Goal: Task Accomplishment & Management: Use online tool/utility

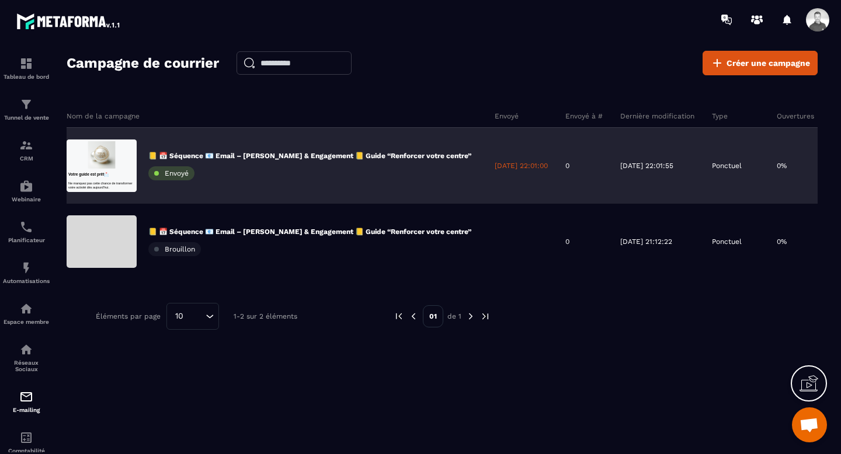
click at [281, 160] on div "📒 📅 Séquence 📧 Email – [PERSON_NAME] & Engagement 📒 Guide “Renforcer votre cent…" at bounding box center [309, 165] width 323 height 29
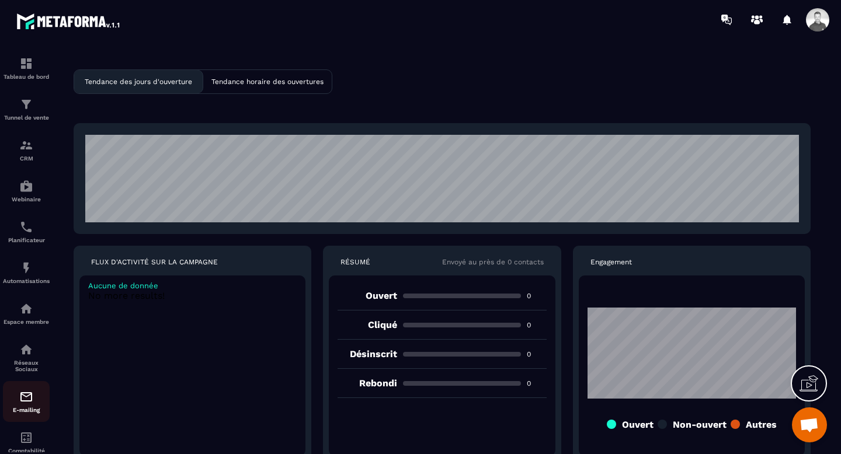
click at [29, 403] on img at bounding box center [26, 397] width 14 height 14
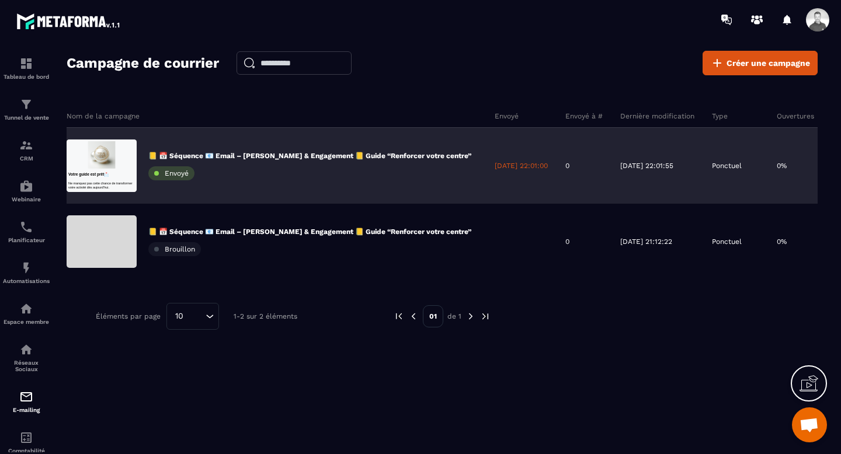
click at [343, 161] on div "📒 📅 Séquence 📧 Email – [PERSON_NAME] & Engagement 📒 Guide “Renforcer votre cent…" at bounding box center [309, 165] width 323 height 29
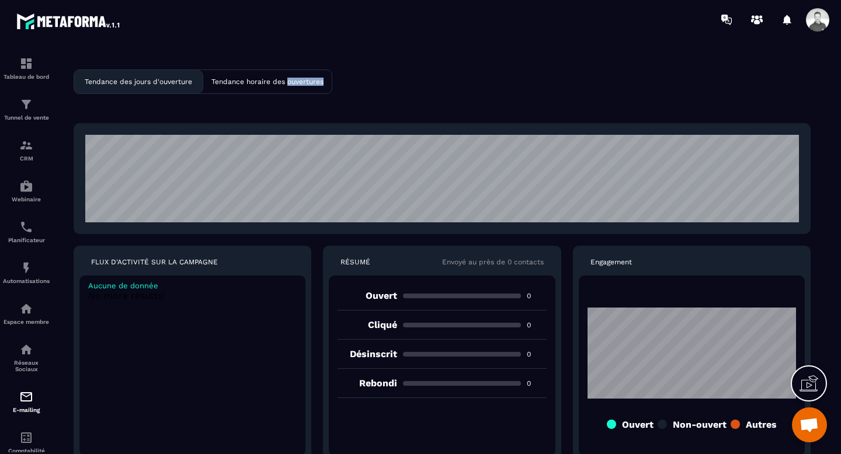
click at [257, 86] on div "Tendance horaire des ouvertures" at bounding box center [267, 81] width 128 height 23
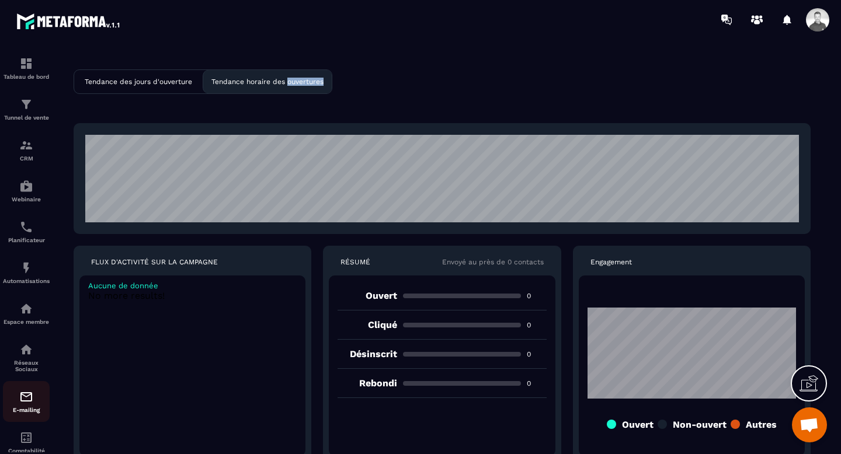
click at [30, 412] on p "E-mailing" at bounding box center [26, 410] width 47 height 6
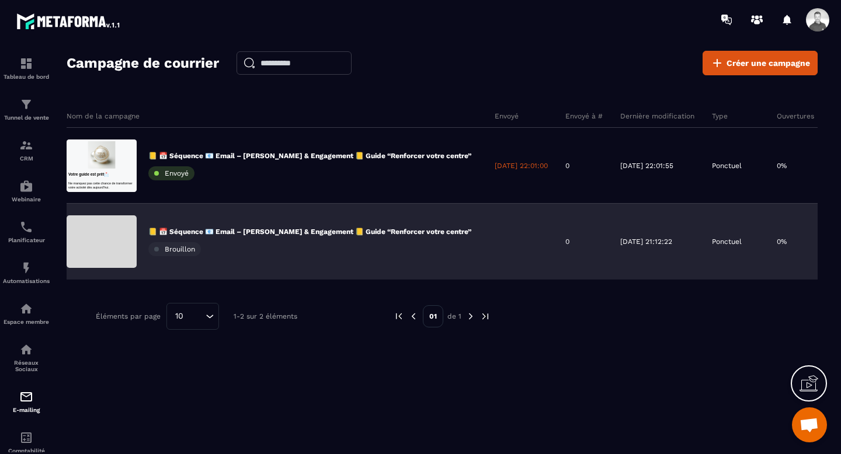
click at [200, 214] on div "📒 📅 Séquence 📧 Email – [PERSON_NAME] & Engagement 📒 Guide “Renforcer votre cent…" at bounding box center [276, 242] width 419 height 76
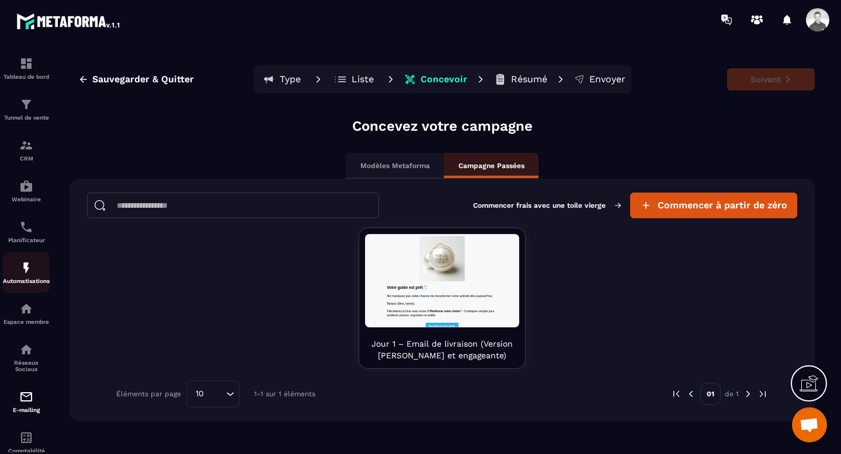
click at [26, 275] on img at bounding box center [26, 268] width 14 height 14
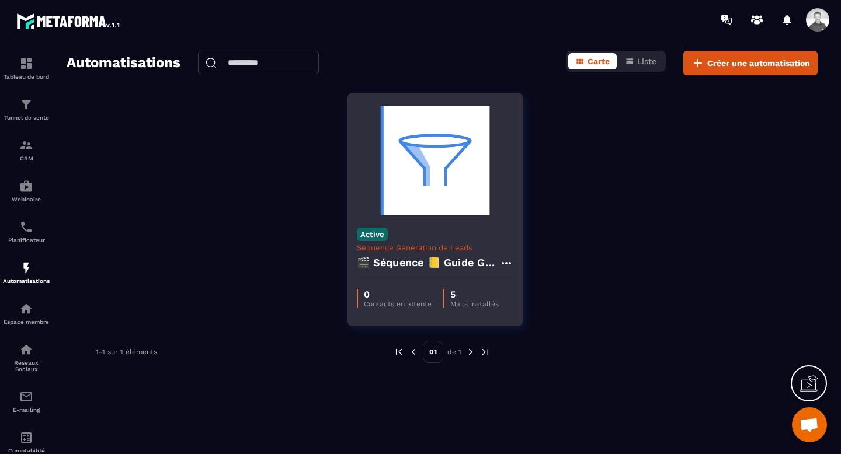
click at [405, 242] on div "Active Séquence Génération de Leads 🎬 Séquence 📒 Guide Gratuit “Renforcer votre…" at bounding box center [435, 249] width 174 height 61
click at [411, 245] on p "Séquence Génération de Leads" at bounding box center [435, 247] width 156 height 9
click at [421, 263] on h4 "🎬 Séquence 📒 Guide Gratuit “Renforcer votre centre” + Relances & Pré-offre" at bounding box center [428, 262] width 142 height 16
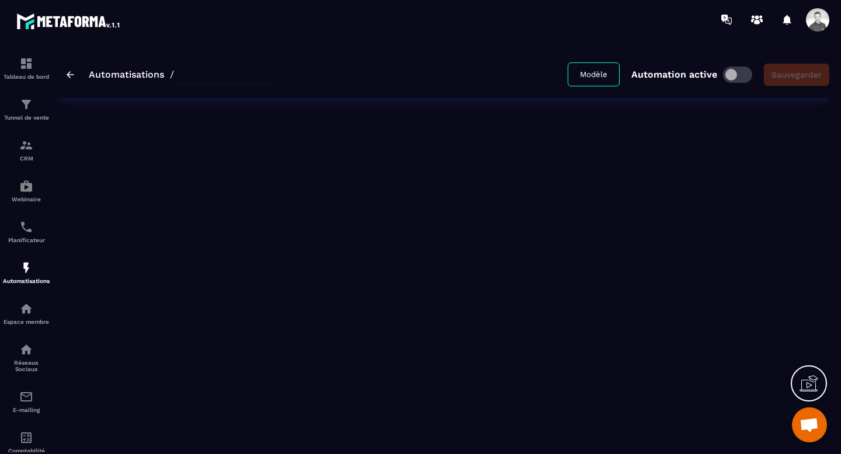
type input "**********"
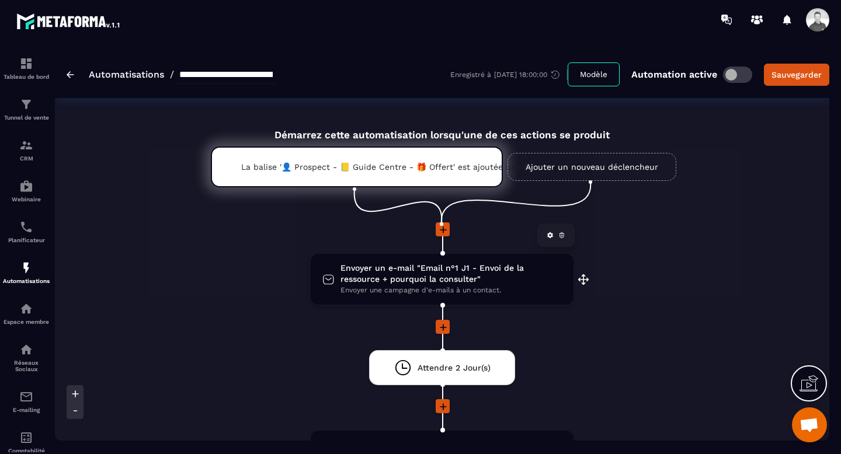
click at [454, 278] on span "Envoyer un e-mail "Email n°1 J1 - Envoi de la ressource + pourquoi la consulter"" at bounding box center [450, 274] width 221 height 22
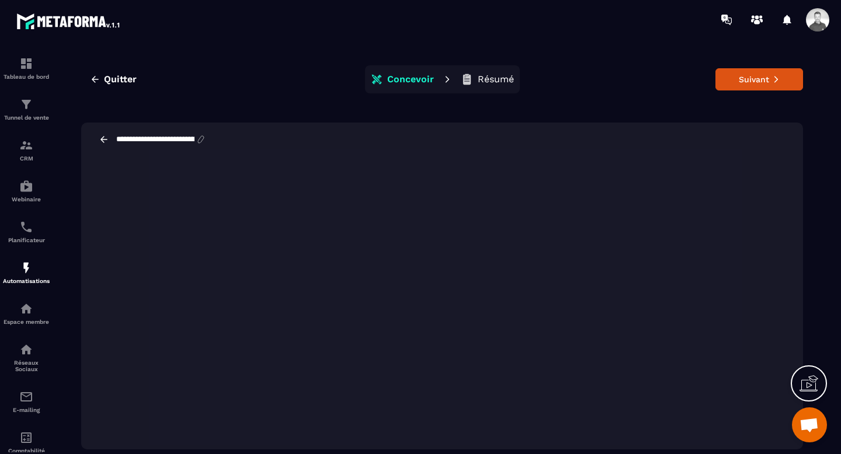
scroll to position [26, 0]
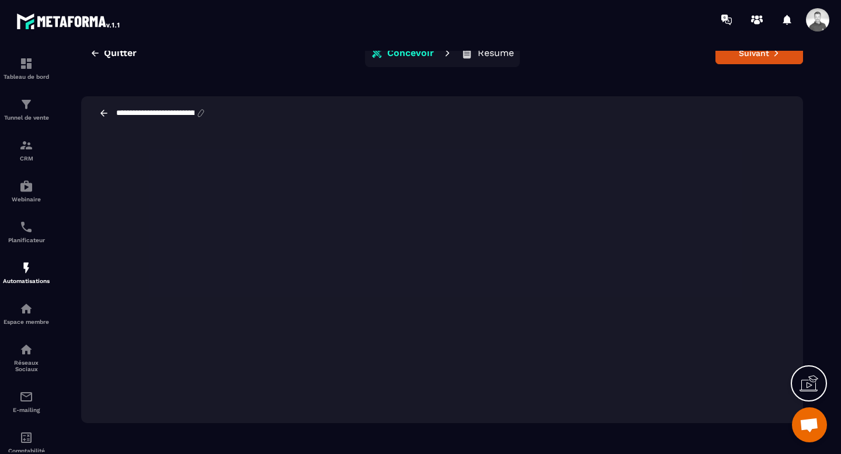
click at [154, 115] on input "**********" at bounding box center [155, 113] width 81 height 9
click at [154, 114] on input "**********" at bounding box center [155, 113] width 81 height 9
paste input
type input "**********"
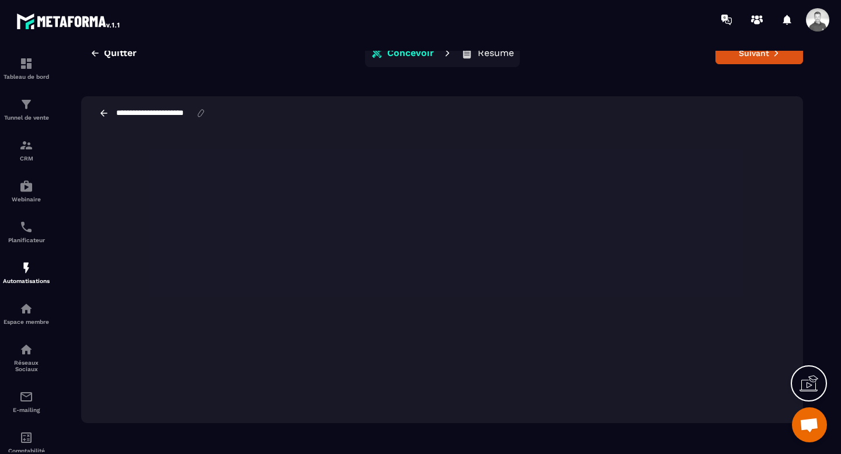
click at [206, 111] on icon at bounding box center [201, 113] width 11 height 11
click at [817, 380] on icon at bounding box center [808, 383] width 19 height 19
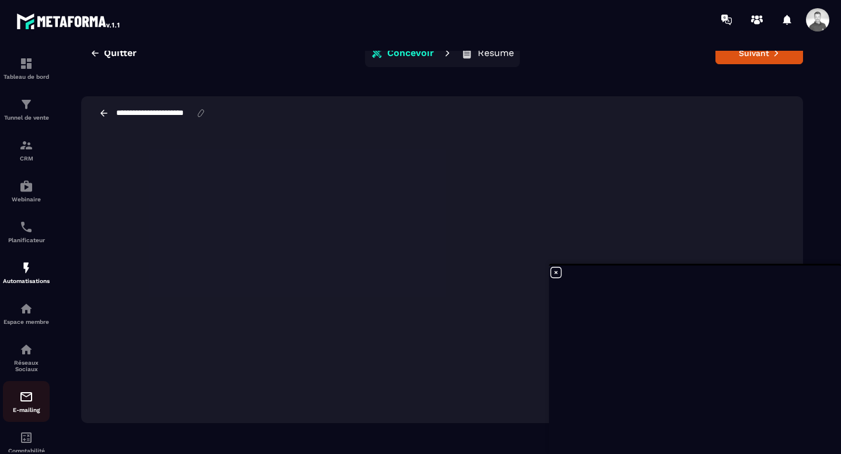
click at [25, 400] on img at bounding box center [26, 397] width 14 height 14
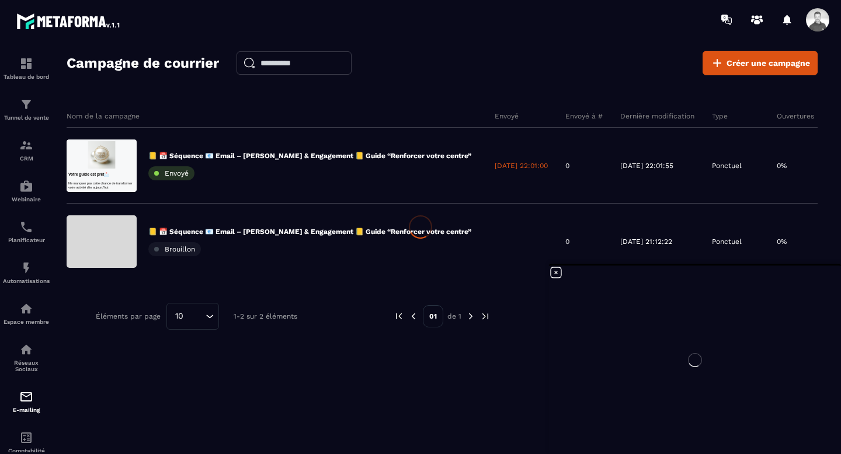
scroll to position [0, 0]
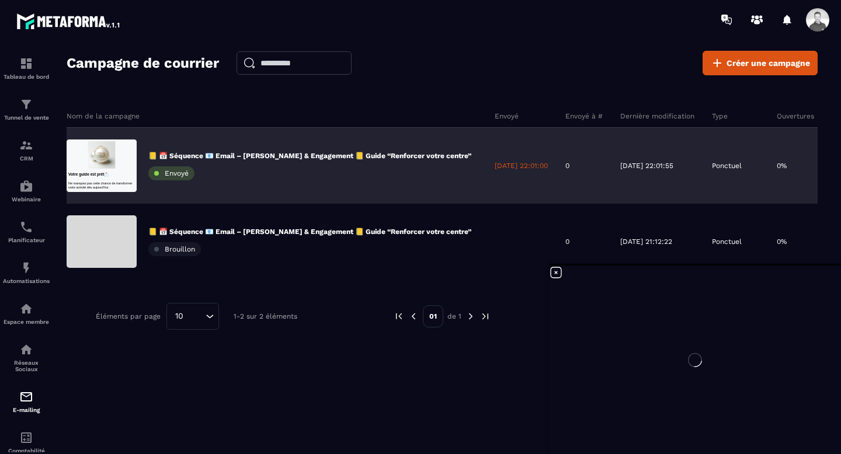
click at [212, 153] on p "📒 📅 Séquence 📧 Email – [PERSON_NAME] & Engagement 📒 Guide “Renforcer votre cent…" at bounding box center [309, 155] width 323 height 9
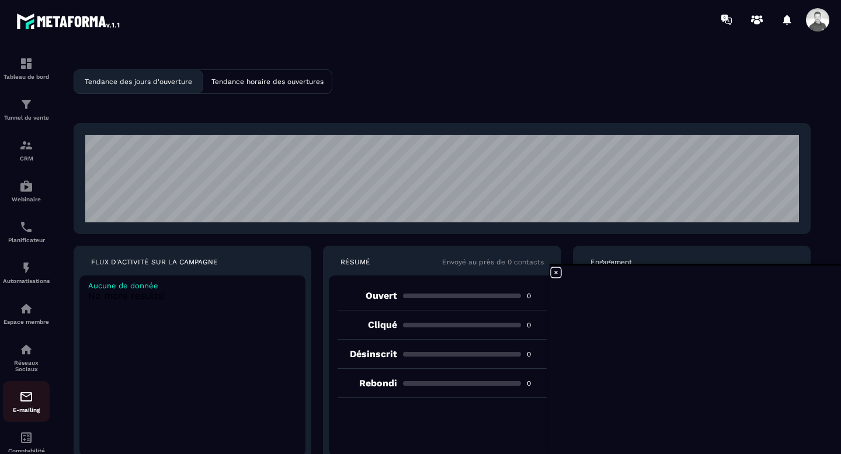
click at [22, 402] on img at bounding box center [26, 397] width 14 height 14
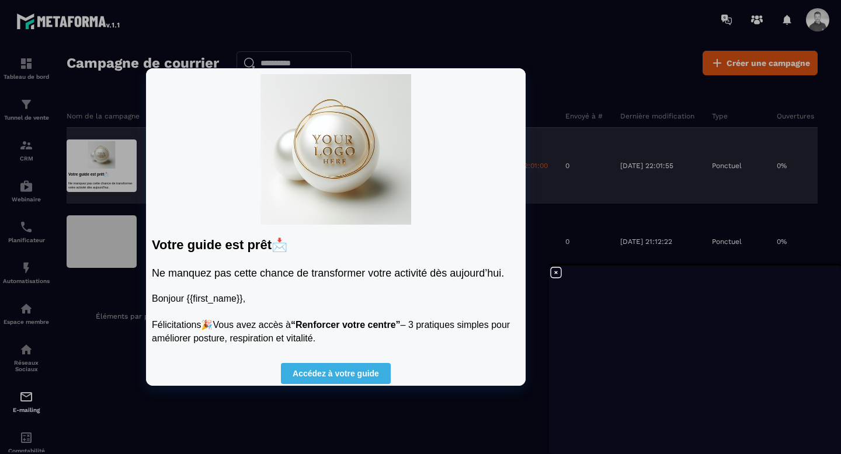
click at [94, 168] on div at bounding box center [102, 166] width 70 height 53
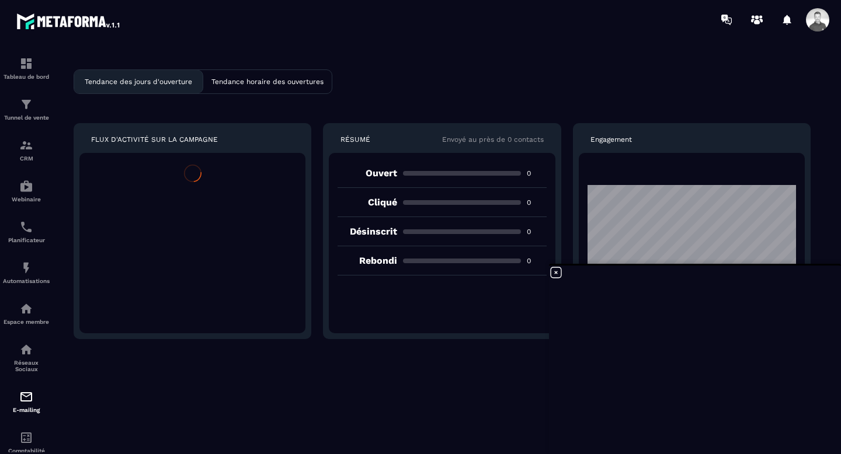
click at [94, 167] on div "Tendance des jours d'ouverture Tendance horaire des ouvertures FLUX D'ACTIVITÉ …" at bounding box center [442, 257] width 774 height 413
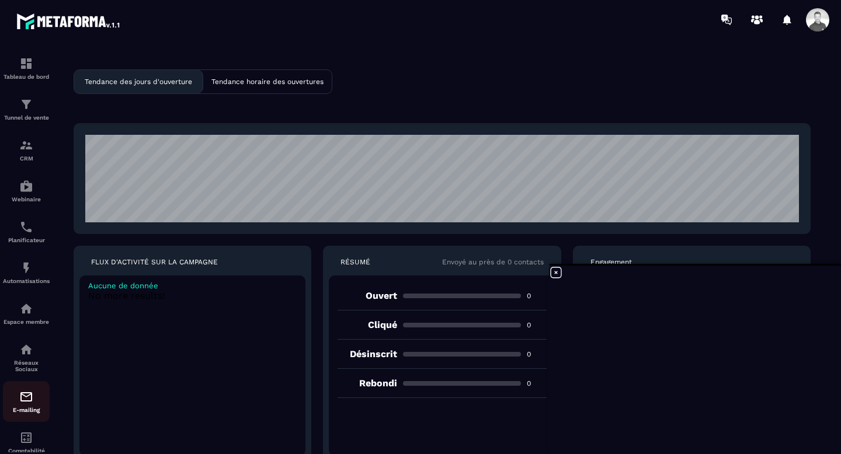
click at [18, 413] on p "E-mailing" at bounding box center [26, 410] width 47 height 6
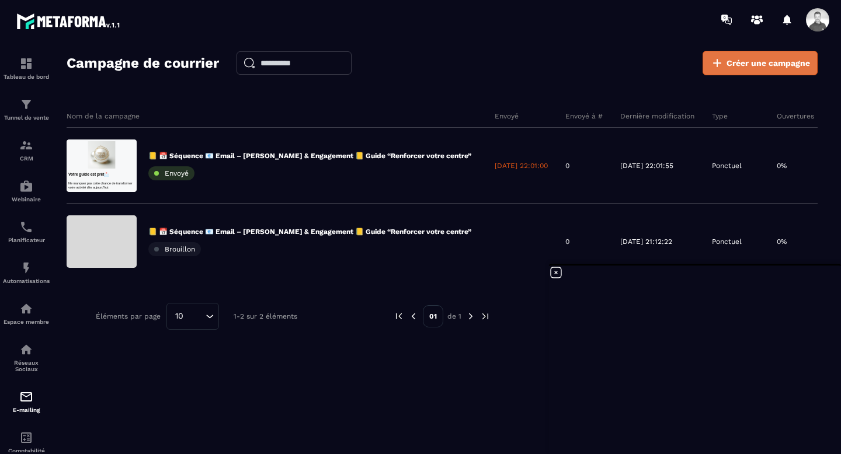
click at [727, 62] on span "Créer une campagne" at bounding box center [767, 63] width 83 height 12
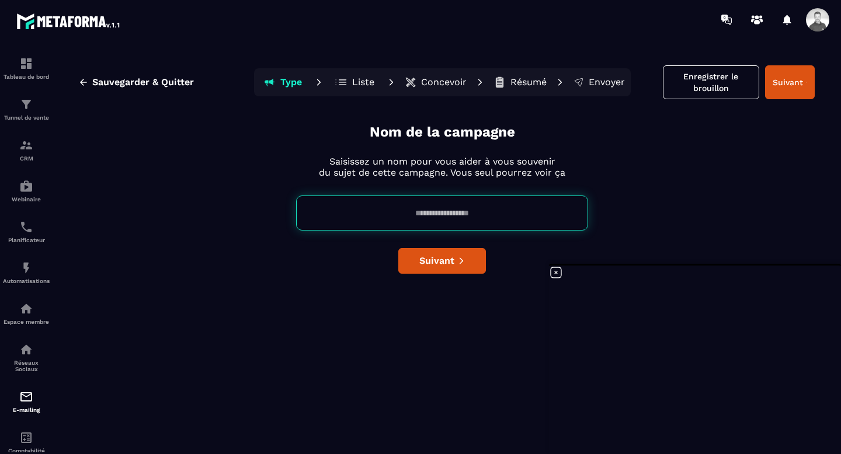
click at [423, 212] on input at bounding box center [442, 213] width 292 height 35
type input "**********"
click at [426, 256] on span "Suivant" at bounding box center [436, 261] width 35 height 12
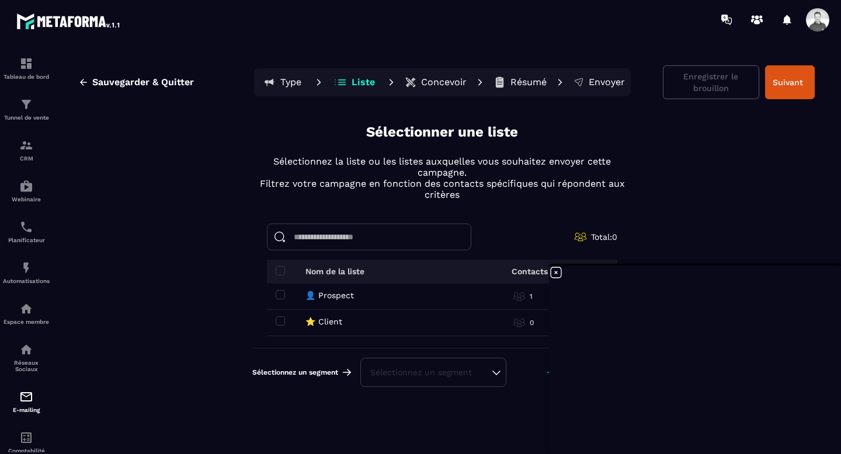
click at [293, 292] on div "👤 Prospect 👤 Prospect" at bounding box center [363, 295] width 175 height 9
click at [282, 295] on span at bounding box center [280, 294] width 9 height 9
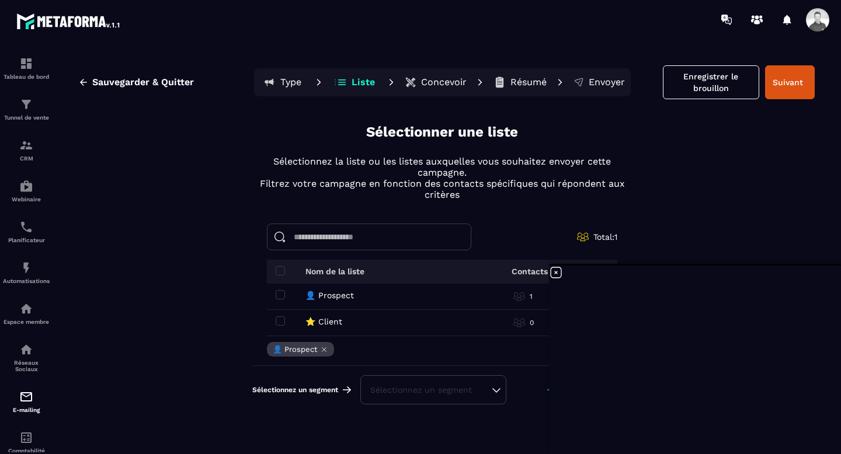
click at [557, 274] on icon at bounding box center [555, 272] width 11 height 11
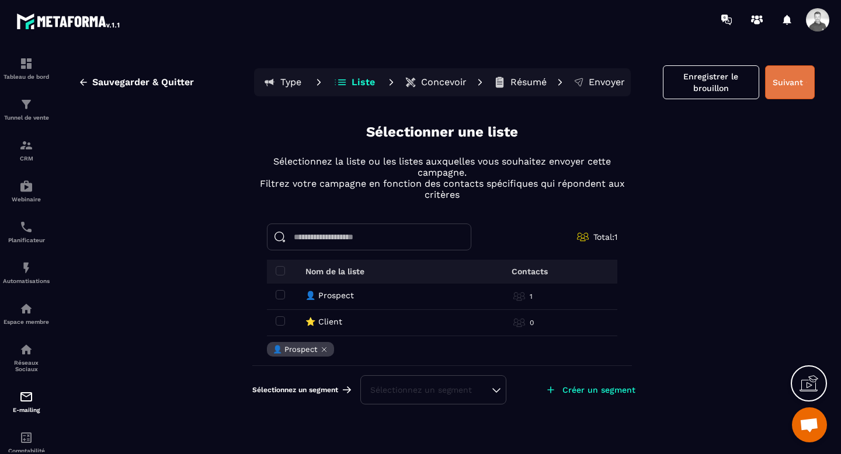
click at [794, 73] on button "Suivant" at bounding box center [790, 82] width 50 height 34
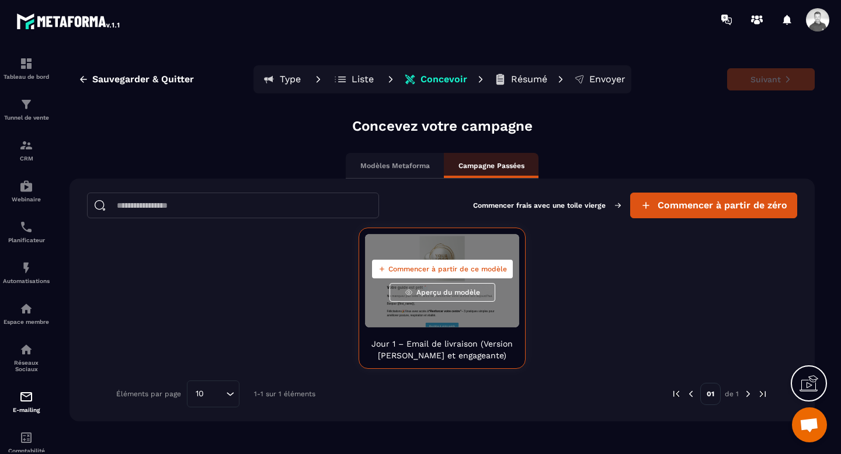
click at [450, 291] on span "Aperçu du modèle" at bounding box center [448, 292] width 64 height 9
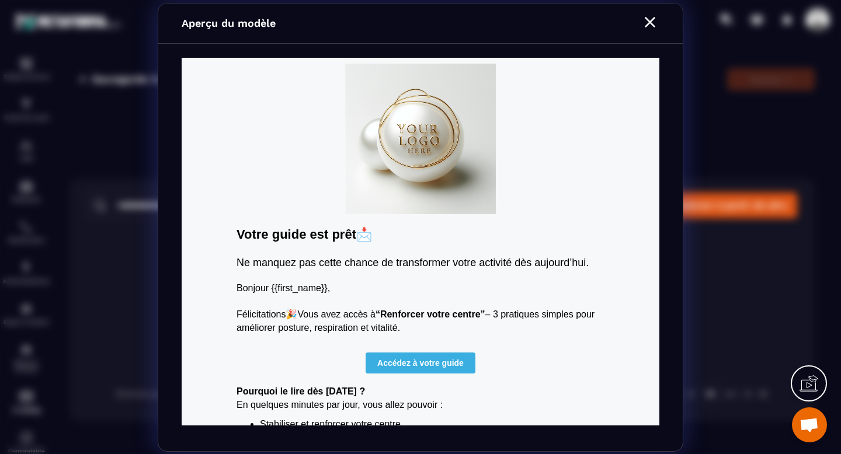
click at [647, 23] on icon "Modal window" at bounding box center [649, 22] width 11 height 11
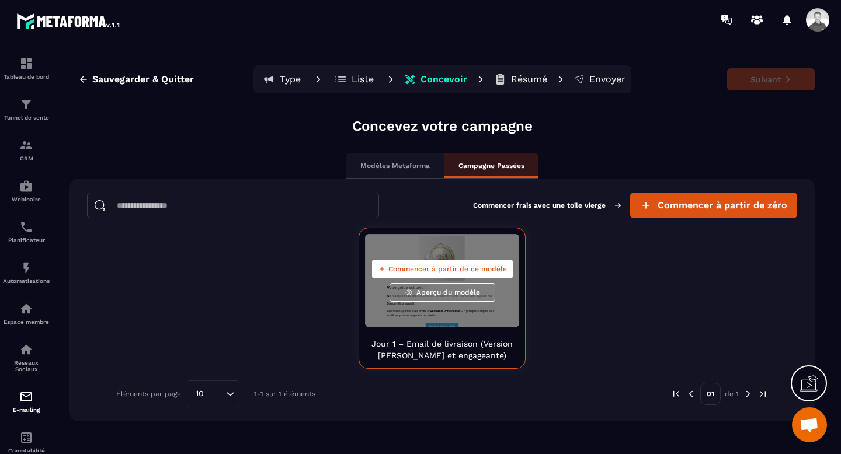
click at [451, 270] on span "Commencer à partir de ce modèle" at bounding box center [447, 268] width 118 height 9
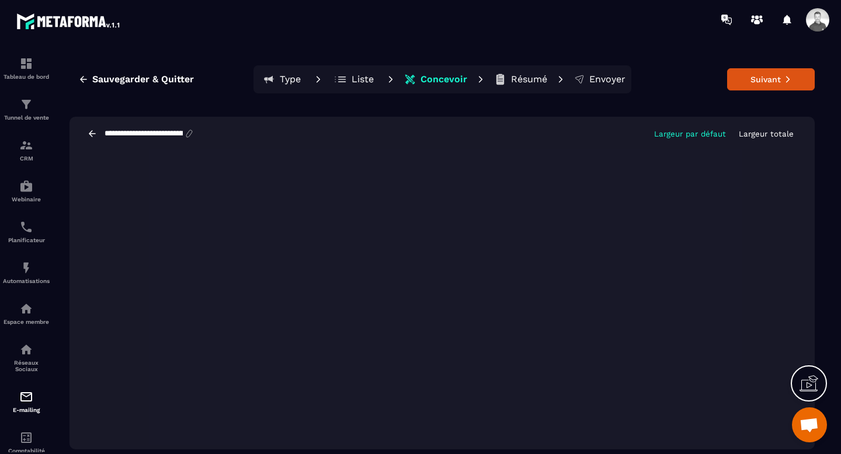
click at [519, 89] on button "Résumé" at bounding box center [520, 79] width 60 height 23
click at [514, 83] on p "Résumé" at bounding box center [529, 80] width 36 height 12
click at [512, 78] on p "Résumé" at bounding box center [529, 80] width 36 height 12
click at [754, 78] on button "Suivant" at bounding box center [771, 79] width 88 height 22
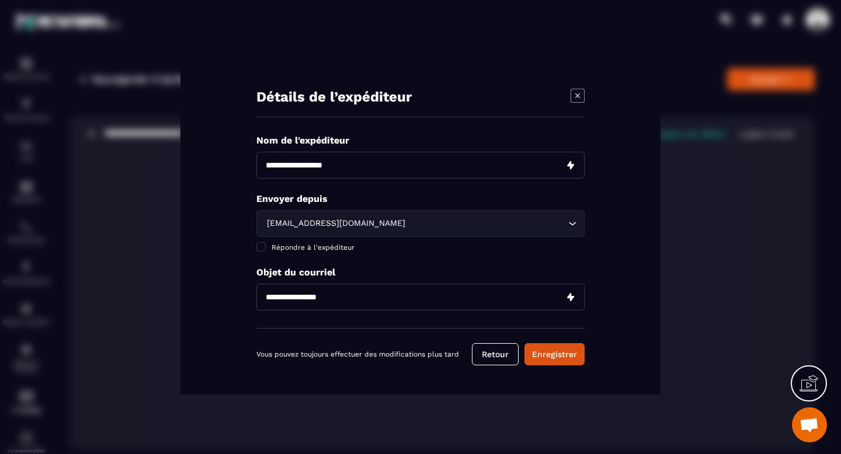
click at [578, 96] on icon "Modal window" at bounding box center [577, 96] width 14 height 14
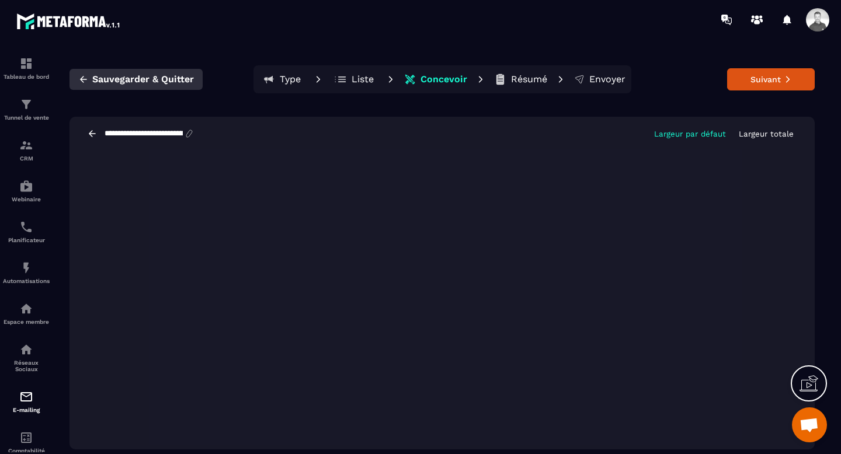
click at [85, 81] on icon "button" at bounding box center [83, 79] width 11 height 11
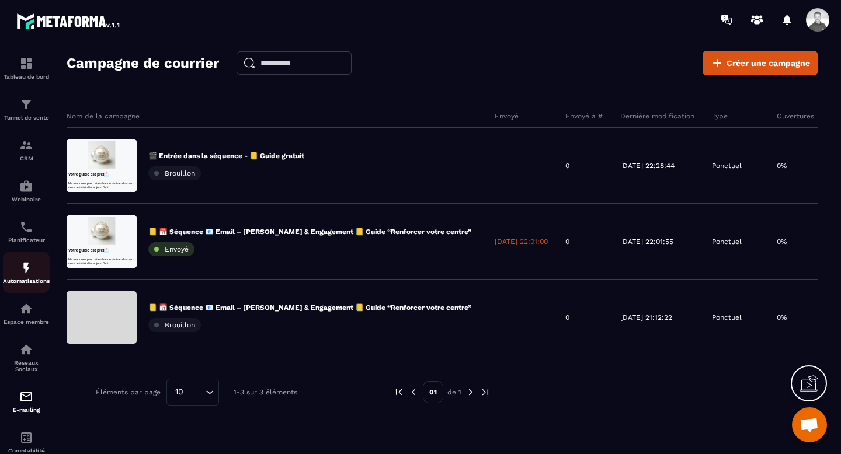
click at [28, 275] on img at bounding box center [26, 268] width 14 height 14
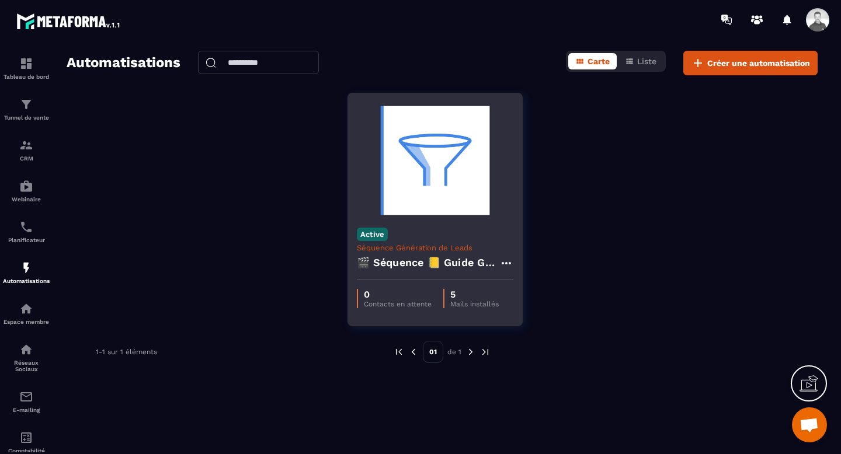
click at [425, 240] on div "Active Séquence Génération de Leads 🎬 Séquence 📒 Guide Gratuit “Renforcer votre…" at bounding box center [435, 249] width 174 height 61
click at [429, 253] on div "🎬 Séquence 📒 Guide Gratuit “Renforcer votre centre” + Relances & Pré-offre" at bounding box center [435, 266] width 156 height 28
click at [431, 191] on img at bounding box center [435, 160] width 156 height 117
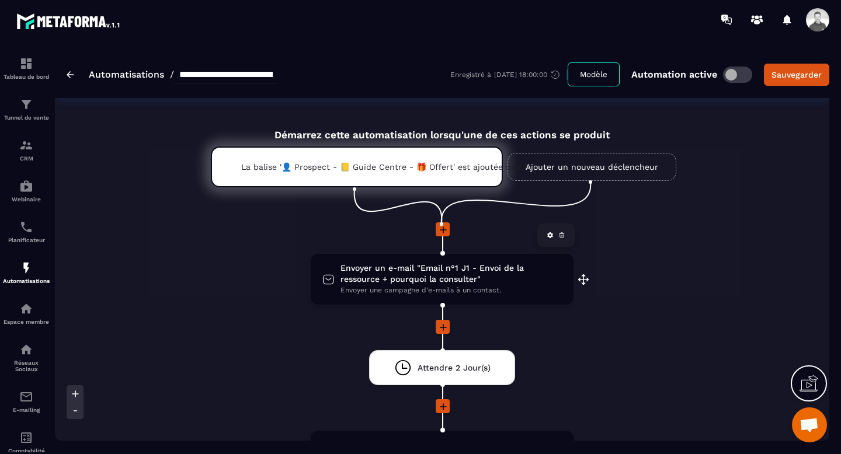
click at [448, 273] on span "Envoyer un e-mail "Email n°1 J1 - Envoi de la ressource + pourquoi la consulter"" at bounding box center [450, 274] width 221 height 22
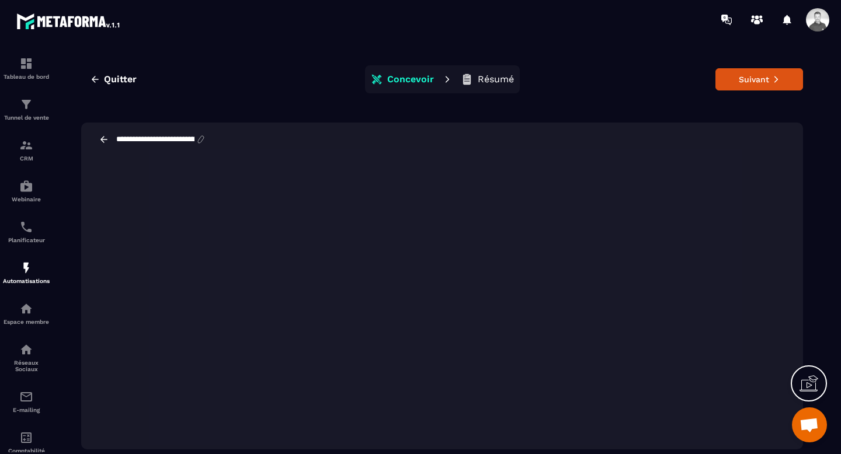
click at [166, 144] on input "**********" at bounding box center [155, 139] width 81 height 9
click at [204, 140] on icon at bounding box center [201, 139] width 6 height 7
click at [206, 140] on icon at bounding box center [201, 139] width 11 height 11
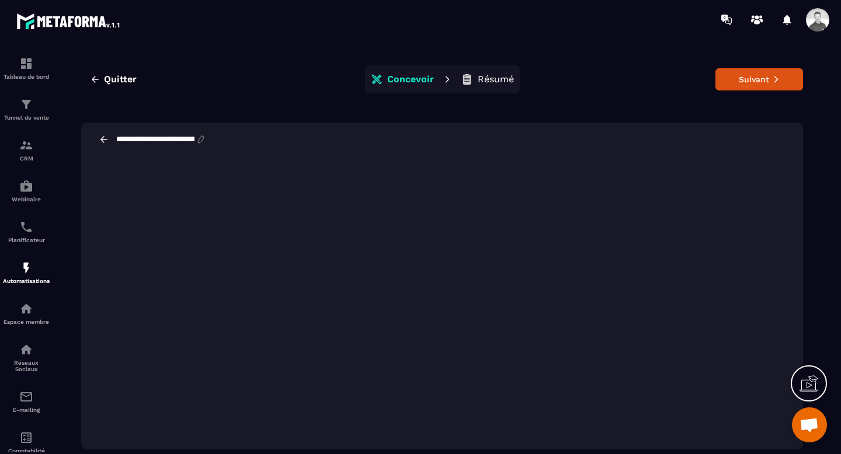
click at [204, 140] on icon at bounding box center [201, 139] width 6 height 7
click at [180, 142] on input "**********" at bounding box center [155, 139] width 81 height 9
click at [155, 140] on input "**********" at bounding box center [155, 139] width 81 height 9
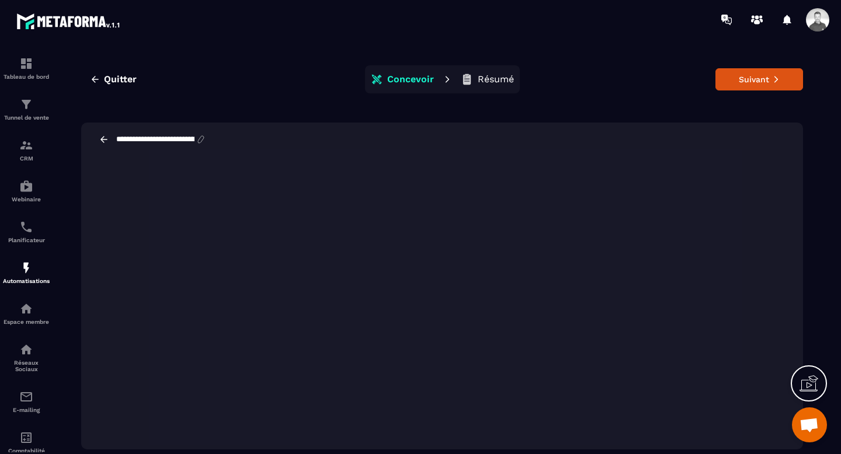
click at [155, 140] on input "**********" at bounding box center [155, 139] width 81 height 9
click at [206, 139] on icon at bounding box center [201, 139] width 11 height 11
click at [188, 140] on input "**********" at bounding box center [155, 139] width 81 height 9
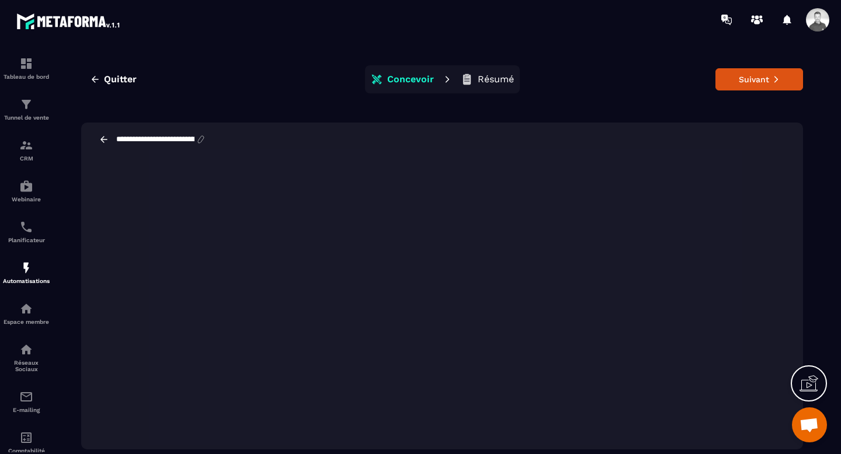
paste input
drag, startPoint x: 188, startPoint y: 140, endPoint x: 87, endPoint y: 124, distance: 102.1
click at [87, 124] on div "**********" at bounding box center [441, 140] width 721 height 34
type input "**********"
click at [476, 88] on button "Résumé" at bounding box center [487, 79] width 60 height 23
